Goal: Find specific page/section

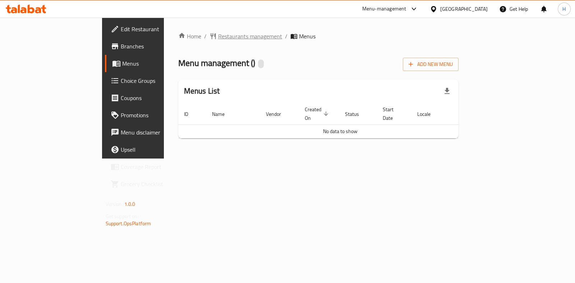
click at [218, 38] on span "Restaurants management" at bounding box center [250, 36] width 64 height 9
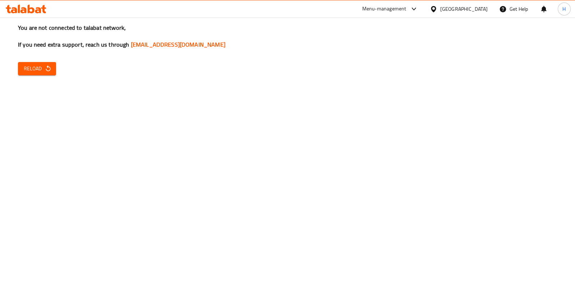
click at [411, 153] on div "You are not connected to talabat network, If you need extra support, reach us t…" at bounding box center [287, 141] width 575 height 283
click at [46, 69] on icon "button" at bounding box center [48, 68] width 5 height 6
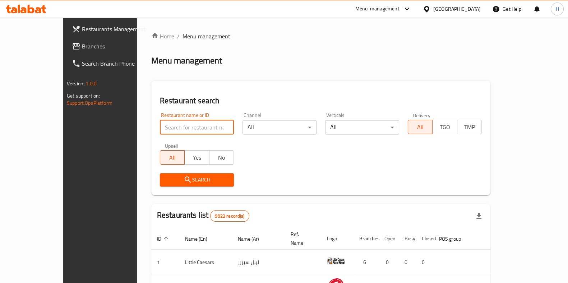
click at [160, 124] on input "search" at bounding box center [197, 127] width 74 height 14
type input "bb's"
click at [160, 185] on button "Search" at bounding box center [197, 179] width 74 height 13
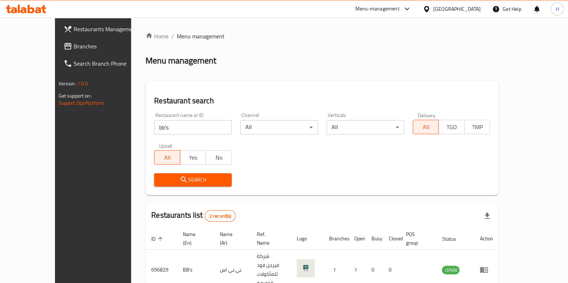
scroll to position [48, 0]
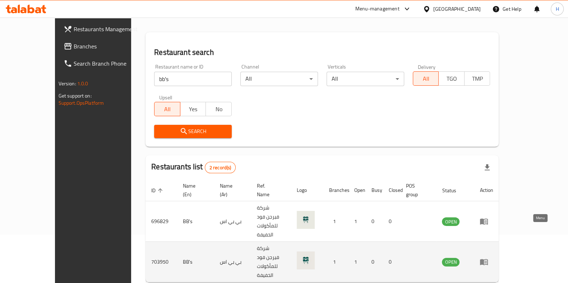
click at [488, 260] on icon "enhanced table" at bounding box center [484, 263] width 8 height 6
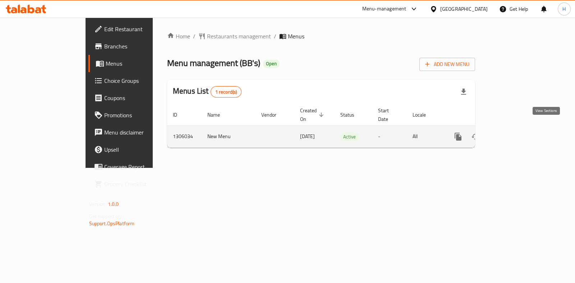
click at [513, 134] on icon "enhanced table" at bounding box center [509, 137] width 6 height 6
